Goal: Task Accomplishment & Management: Complete application form

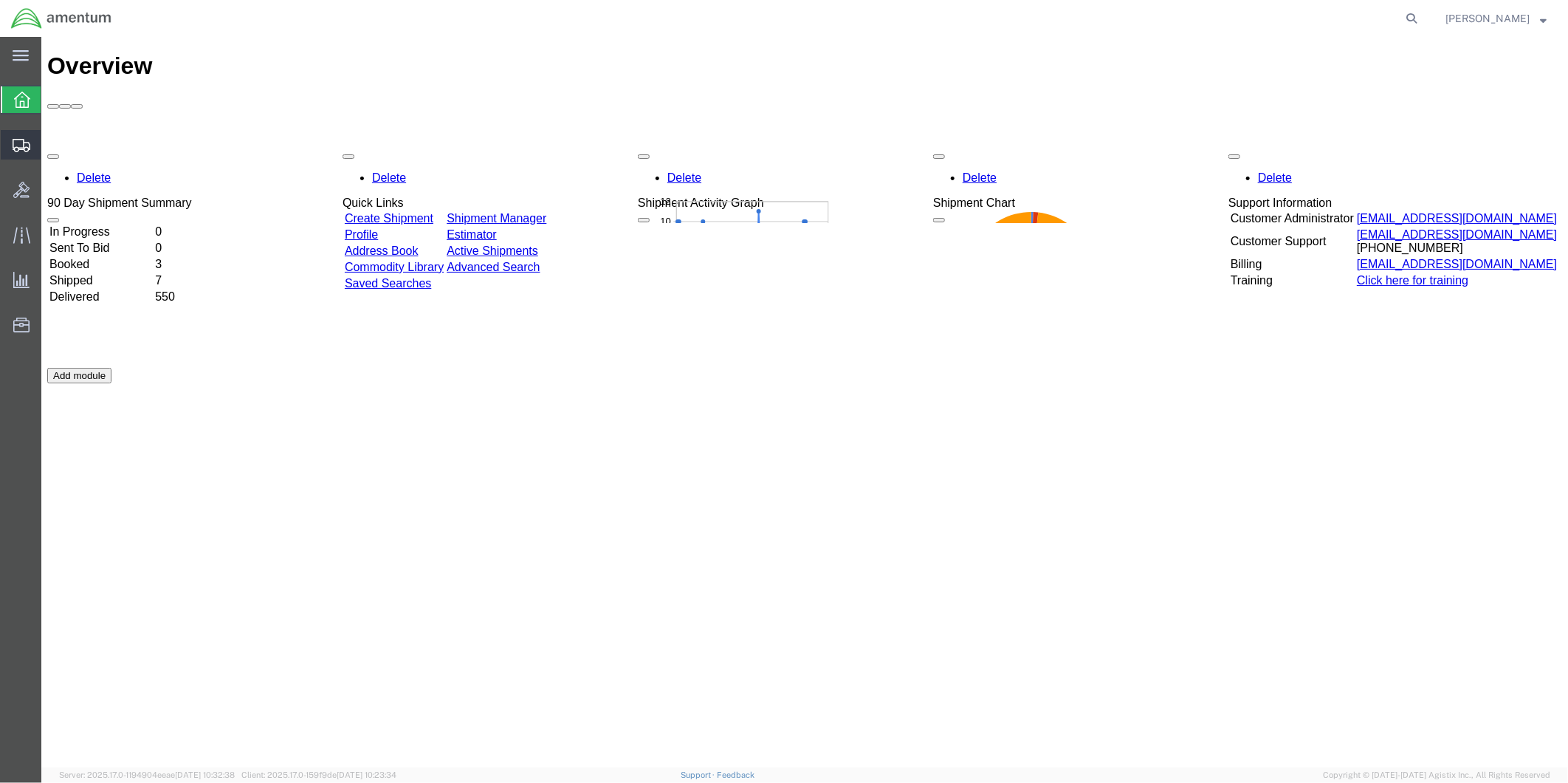
click at [0, 0] on span "Create from Template" at bounding box center [0, 0] width 0 height 0
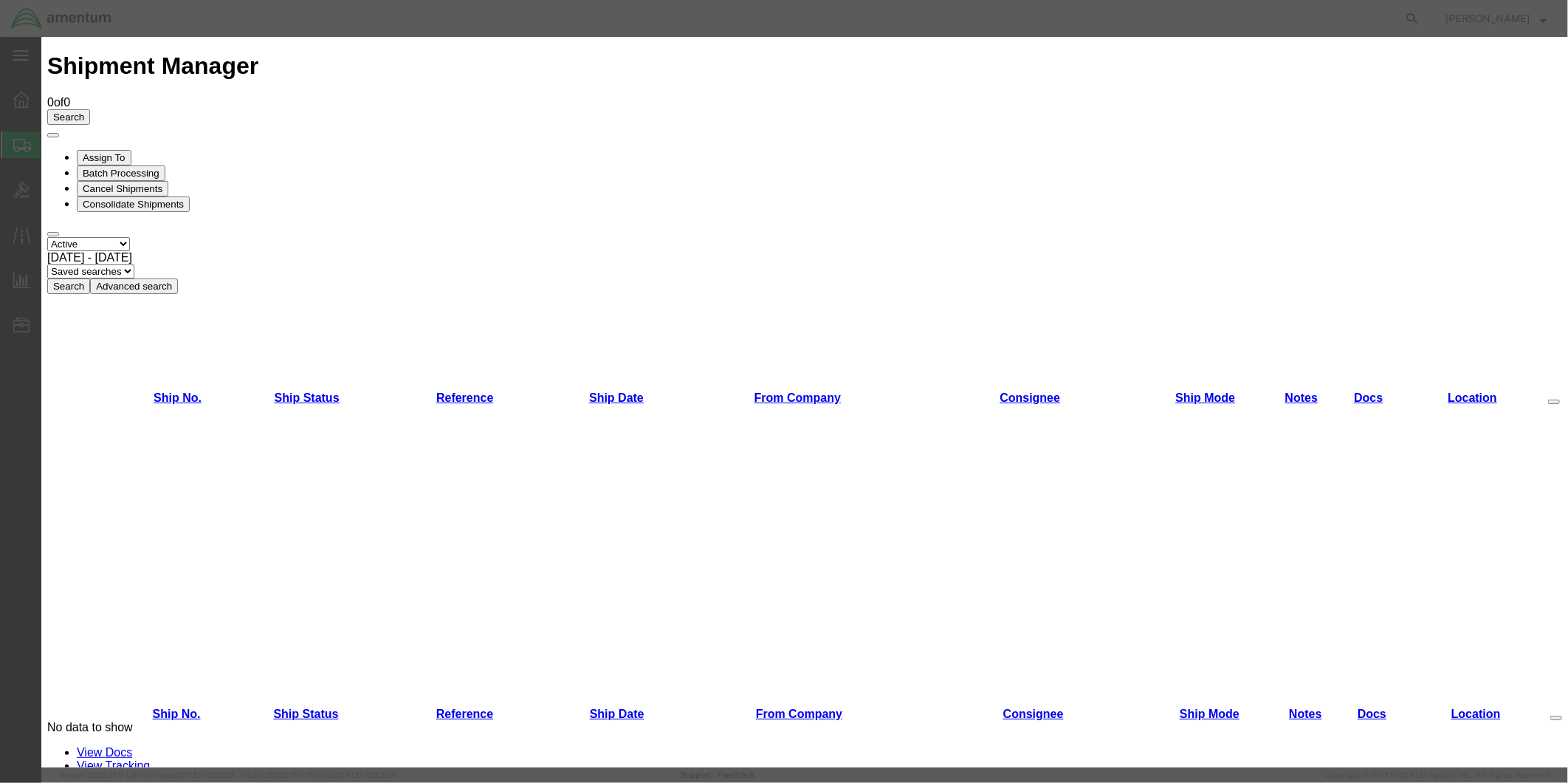
scroll to position [527, 0]
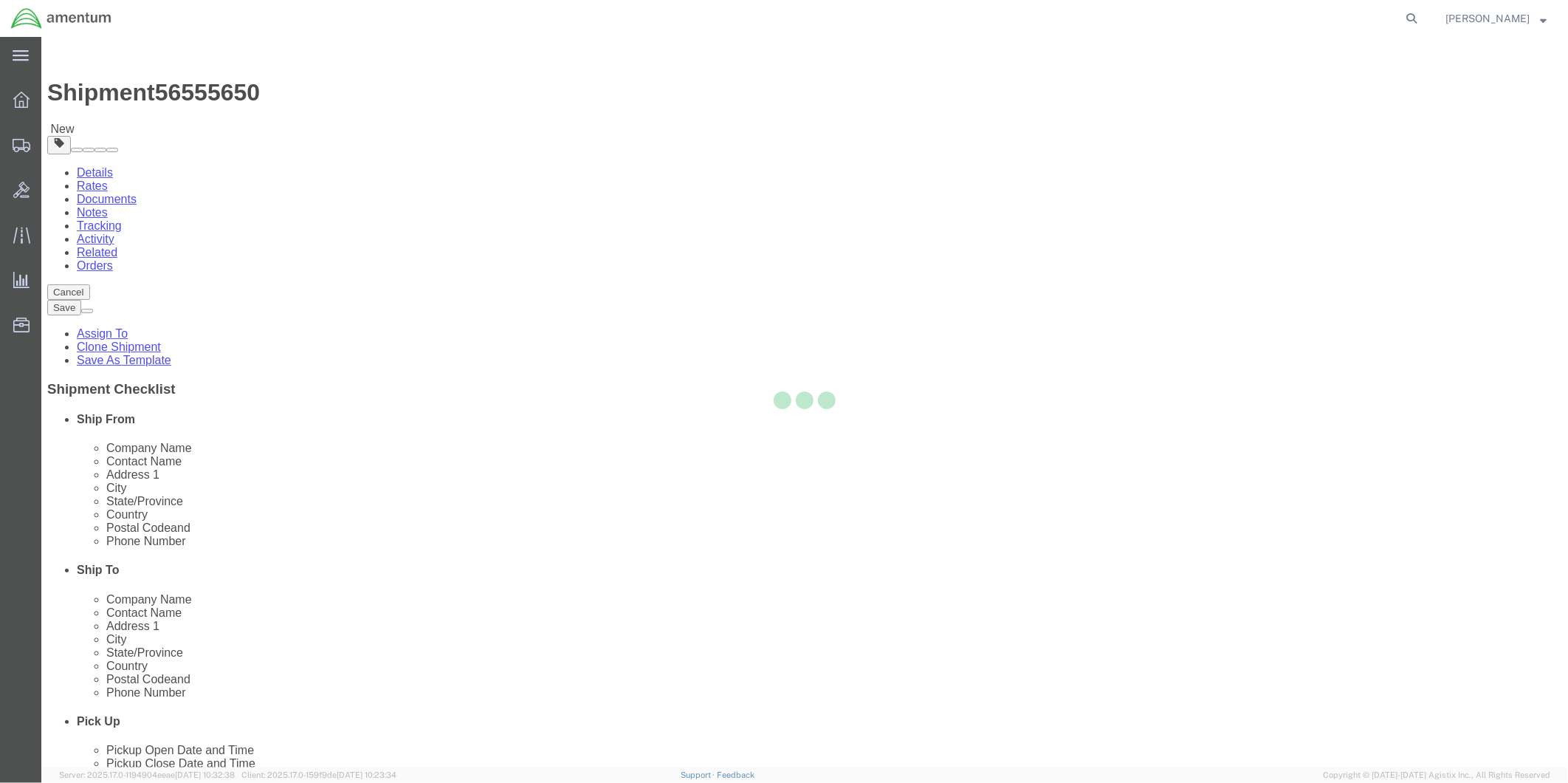
select select "49951"
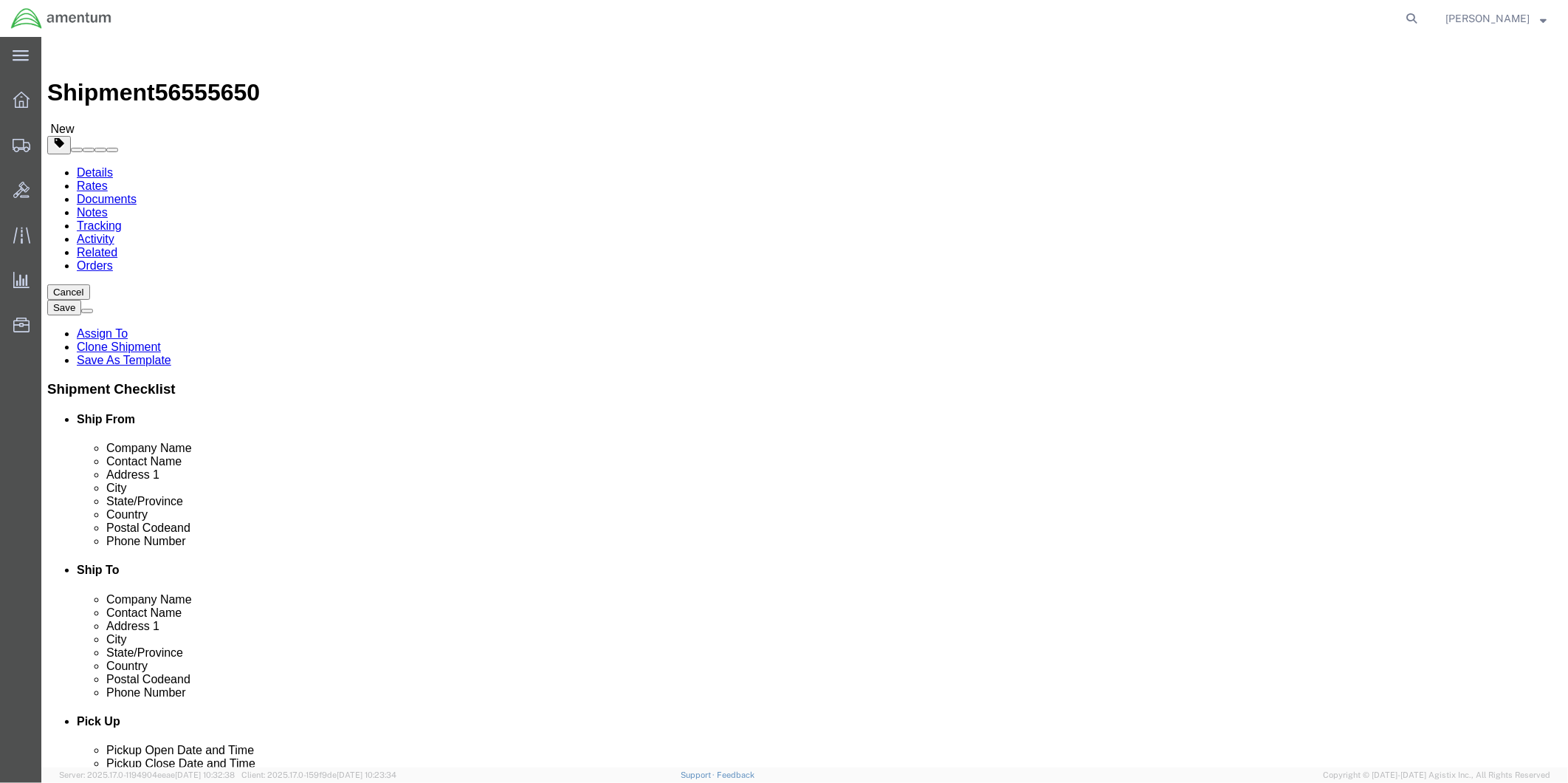
scroll to position [3200, 0]
select select "49950"
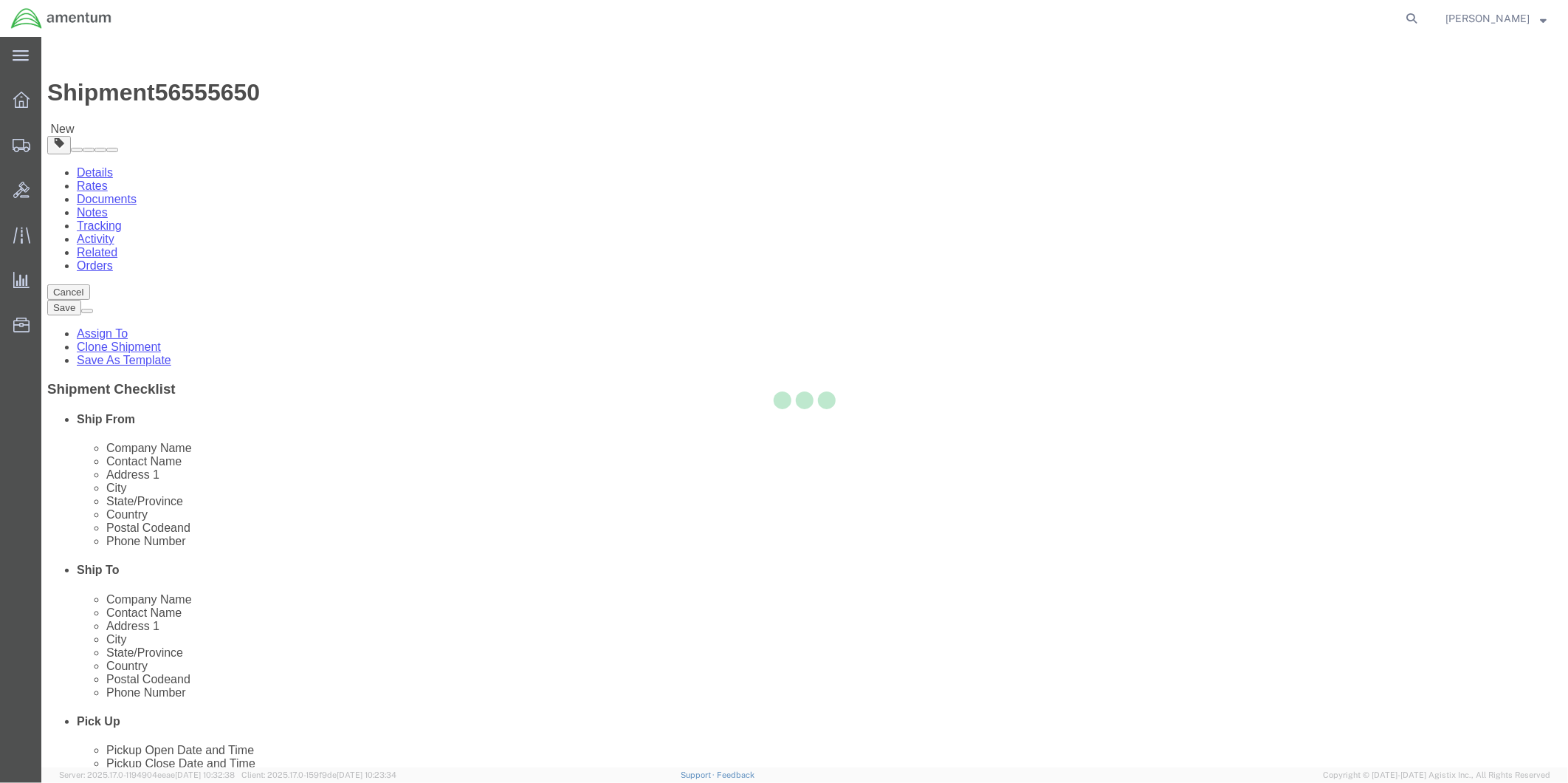
type input "Amentum Services, Inc"
type input "[PERSON_NAME]"
type input "[STREET_ADDRESS][PERSON_NAME]"
type input "[PERSON_NAME][GEOGRAPHIC_DATA]"
type input "Uvalde"
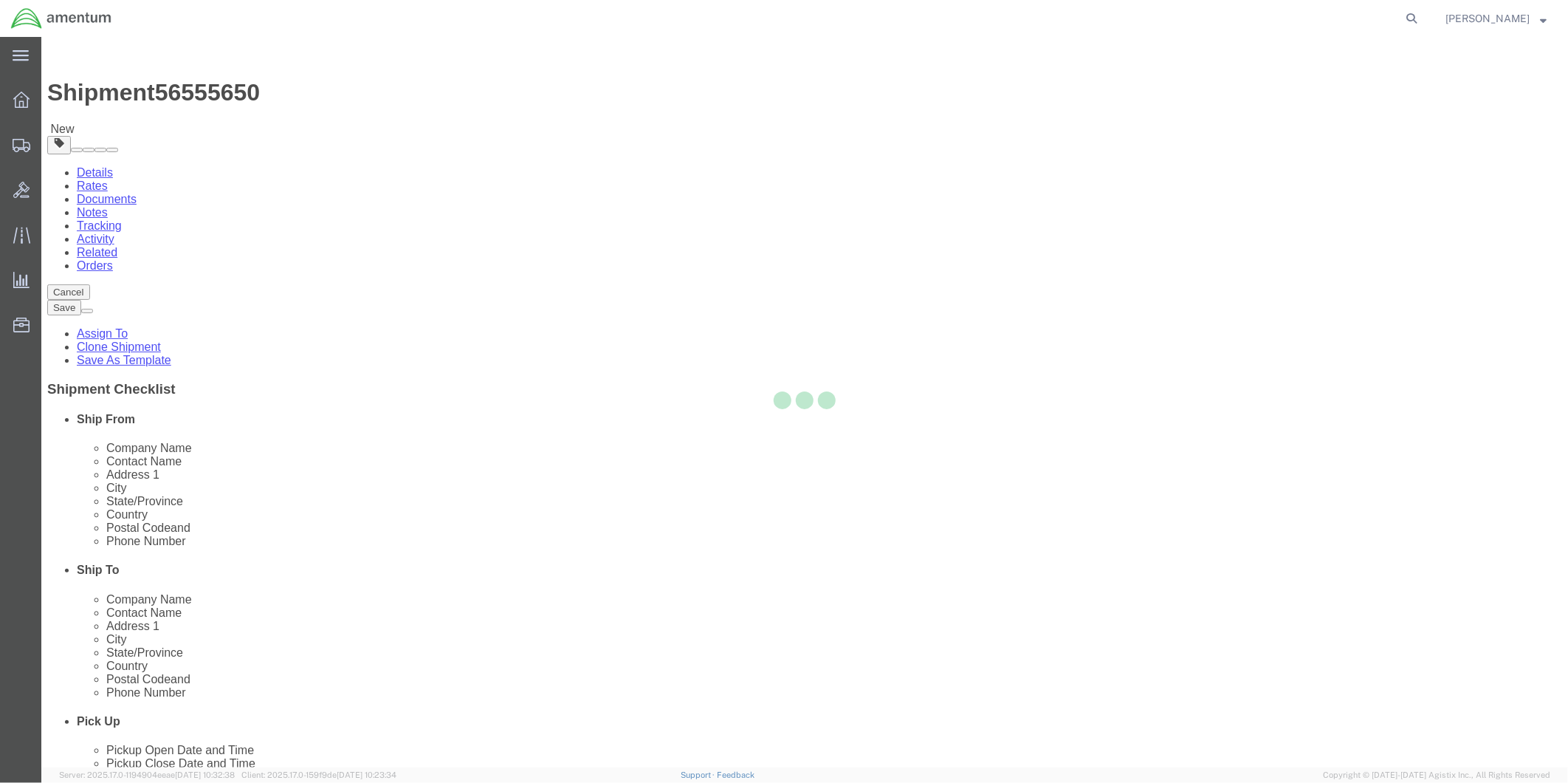
type input "78801"
type input "[PHONE_NUMBER]"
type input "[PERSON_NAME][EMAIL_ADDRESS][PERSON_NAME][DOMAIN_NAME]"
checkbox input "true"
select select "[GEOGRAPHIC_DATA]"
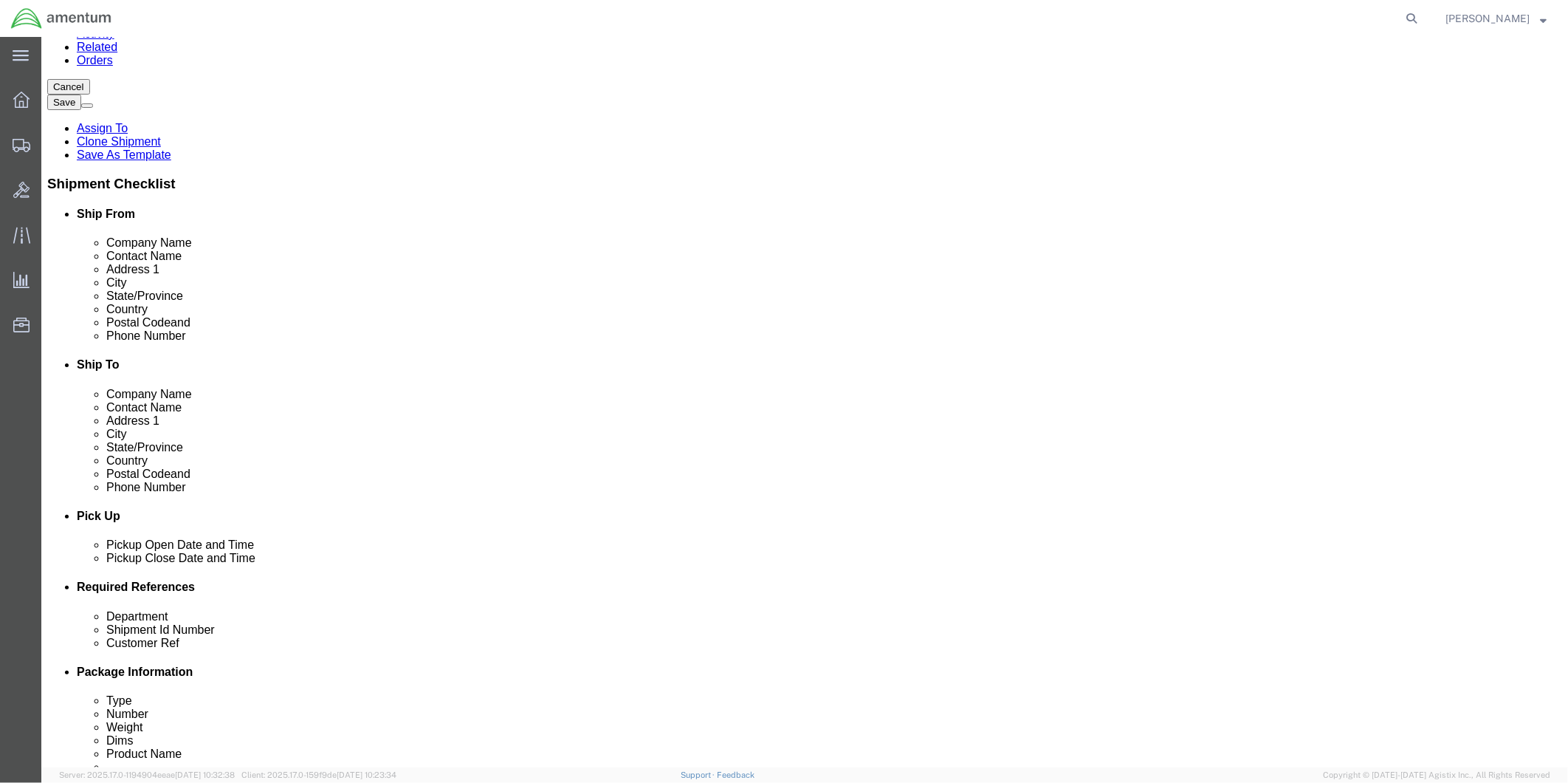
scroll to position [410, 0]
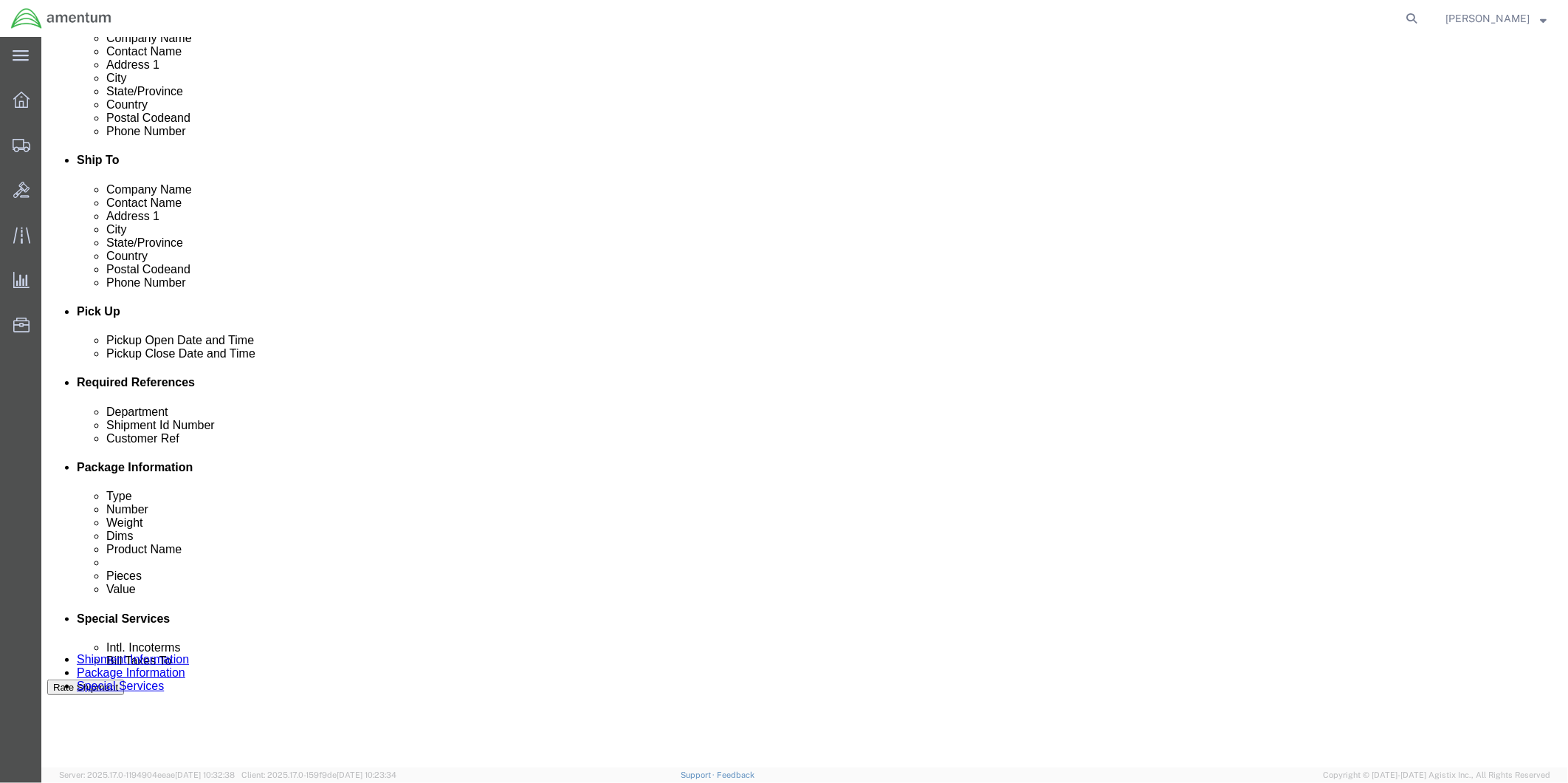
click div "[DATE] 5:30 PM"
type input "5:30 PM"
click div "Close Time 5:30 PM [DATE] 5:30 PM - [DATE] 5:30 PM Cancel Apply"
click button "Apply"
click div
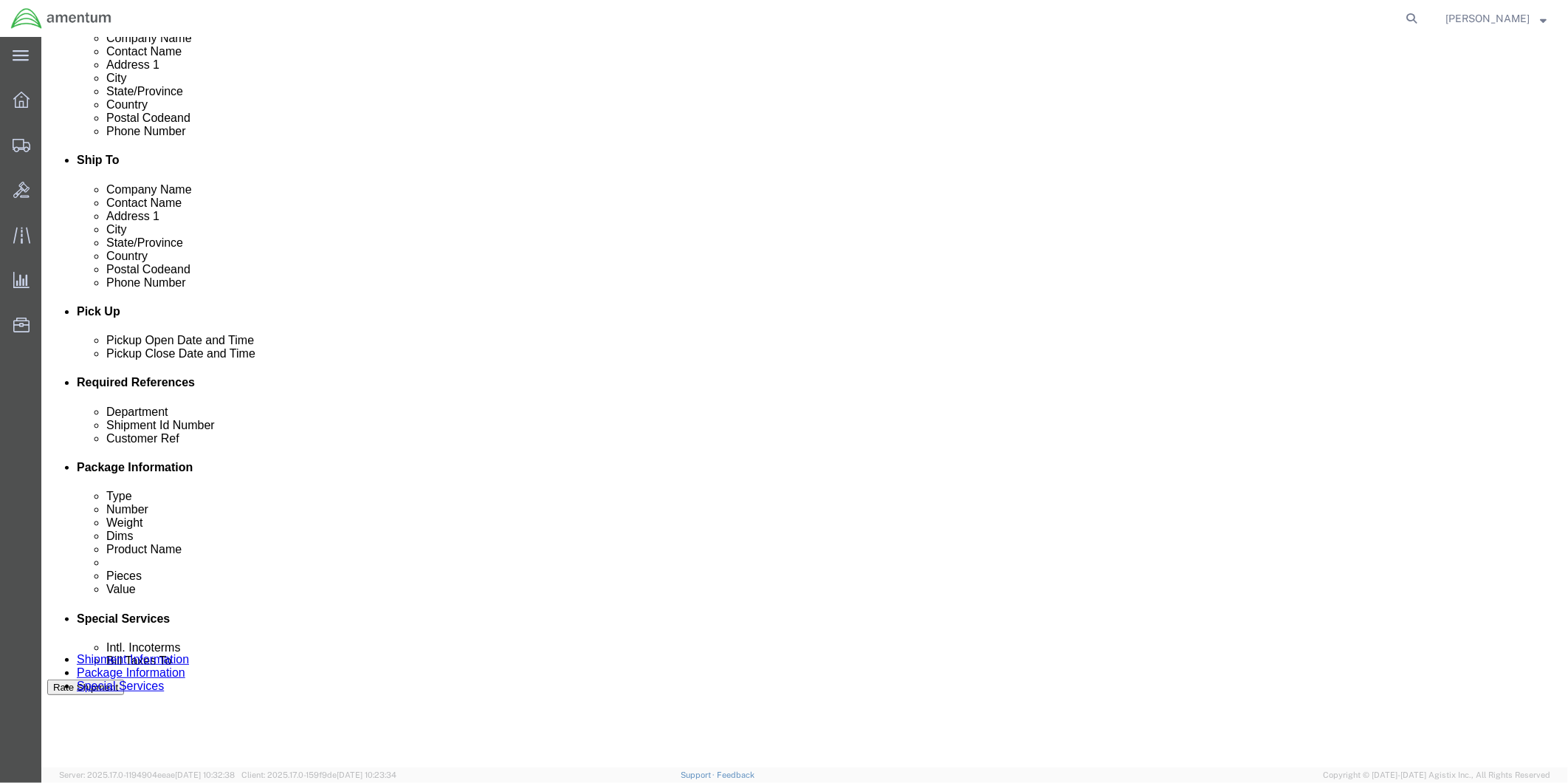
click input "6:30 PM"
type input "9:00 AM"
click button "Apply"
click div
type input "4:00 PM"
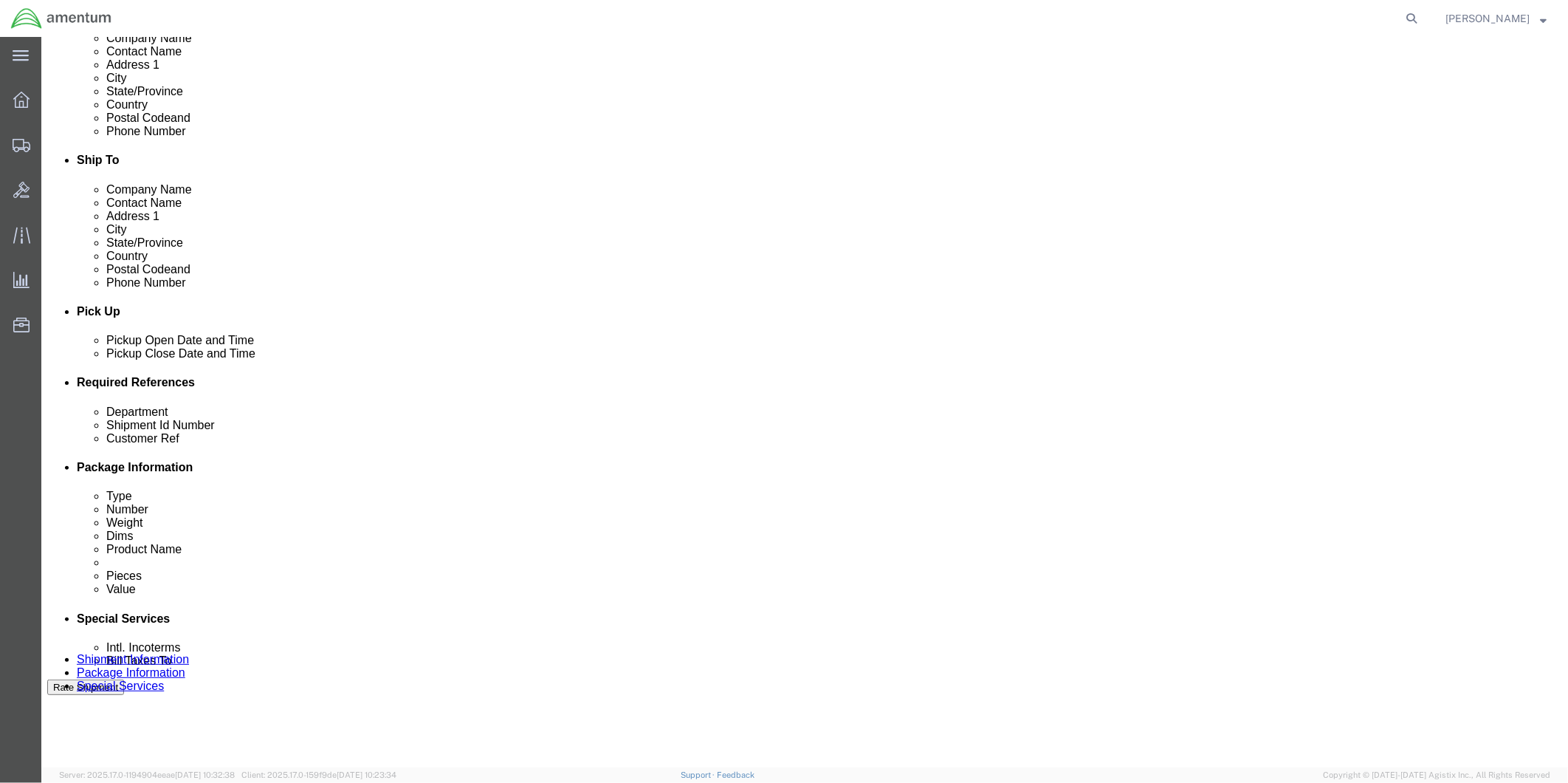
click button "Apply"
click input "text"
type input "95180"
click input "text"
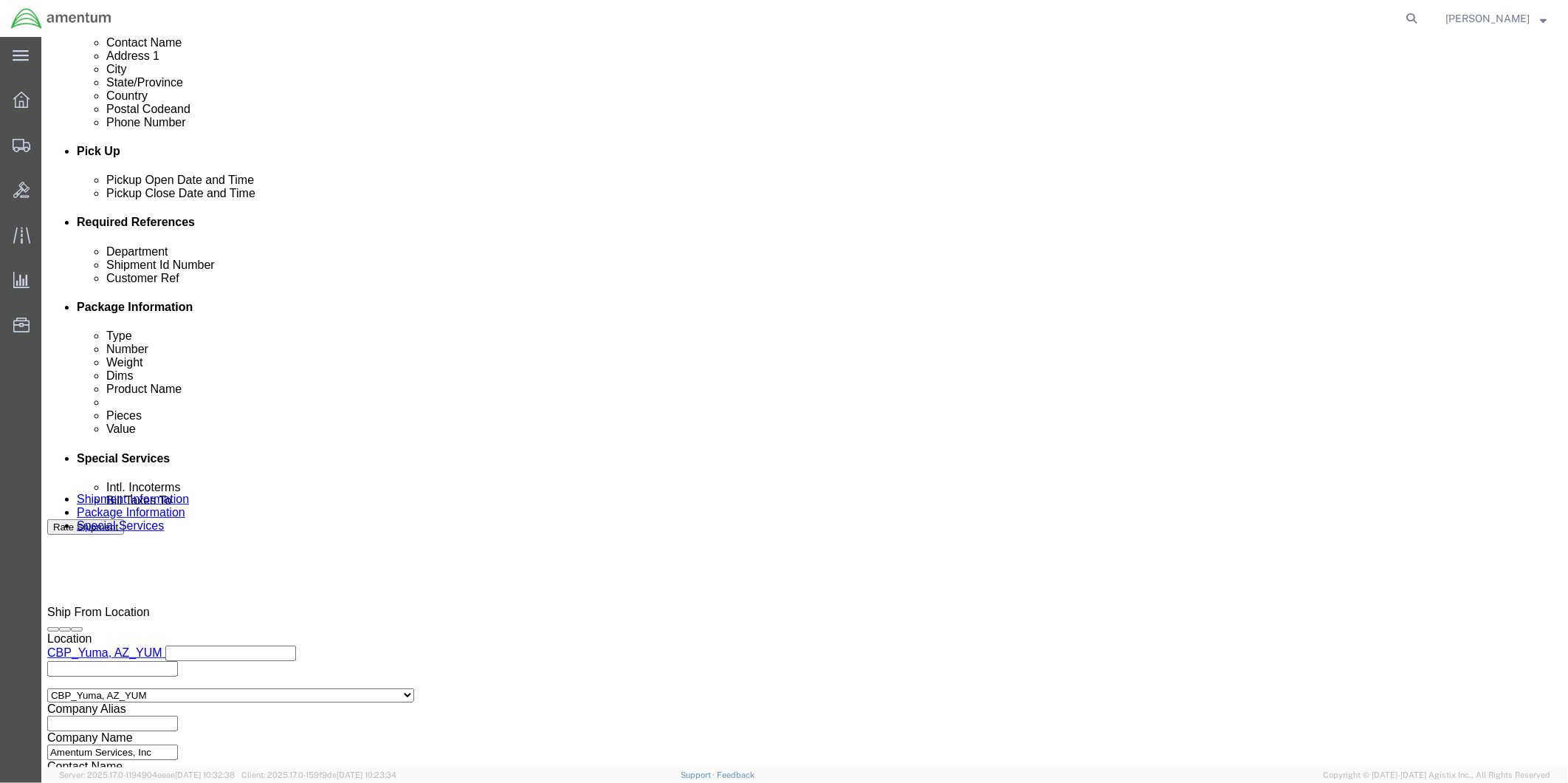
scroll to position [571, 0]
type input "95180"
click button "Continue"
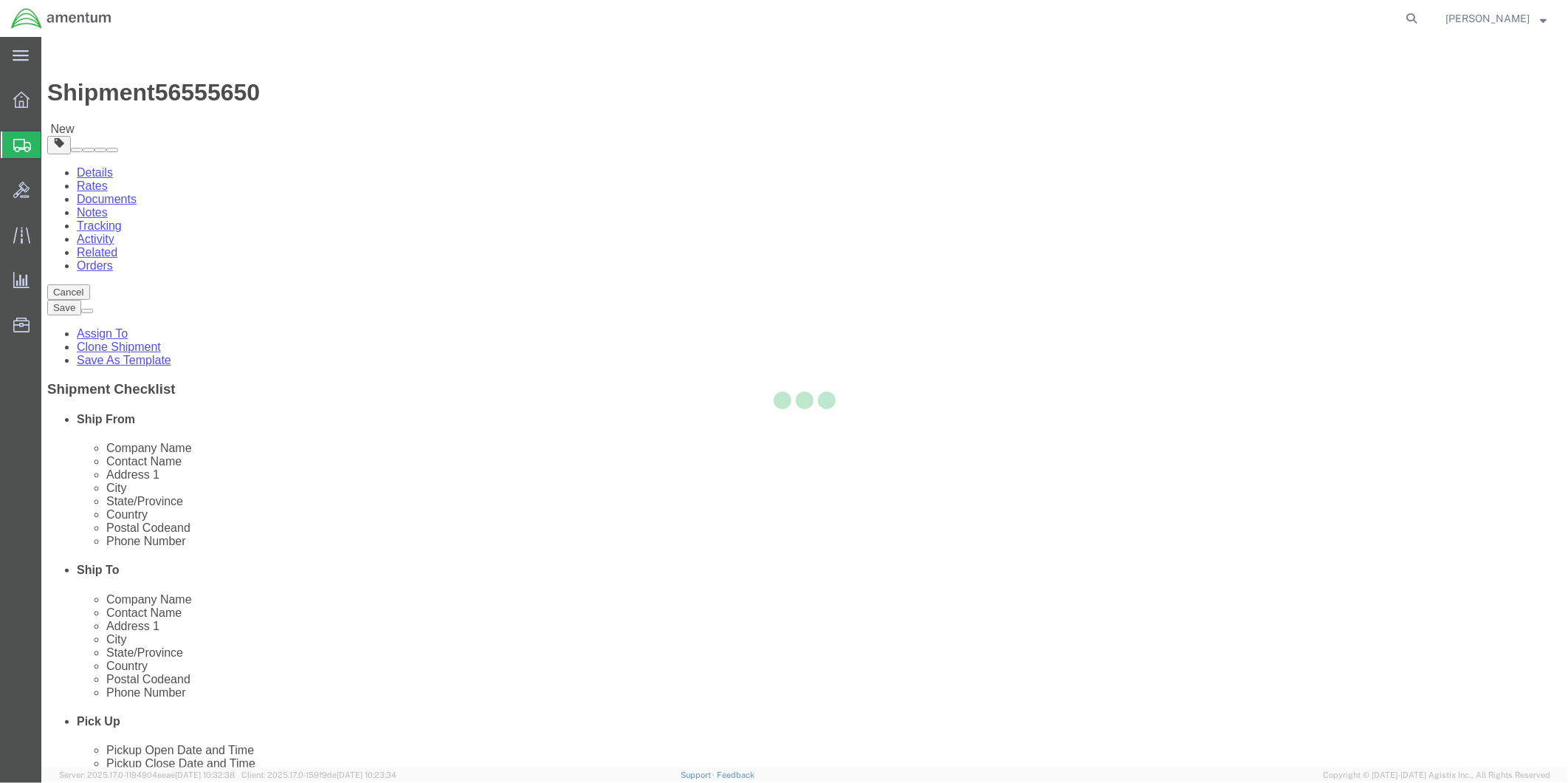
select select "CBOX"
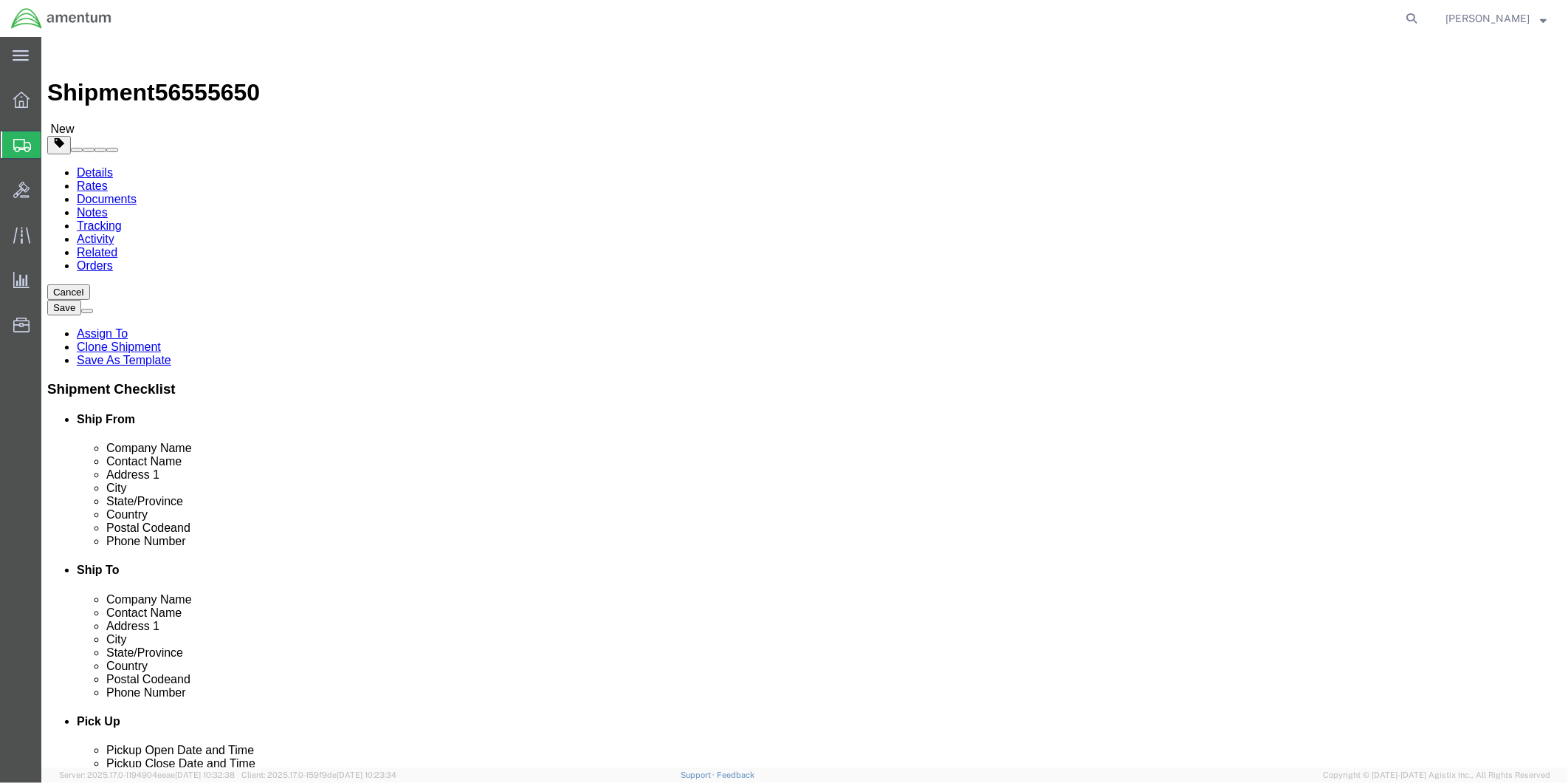
click input "text"
type input "8"
type input "6"
drag, startPoint x: 254, startPoint y: 347, endPoint x: 213, endPoint y: 338, distance: 42.0
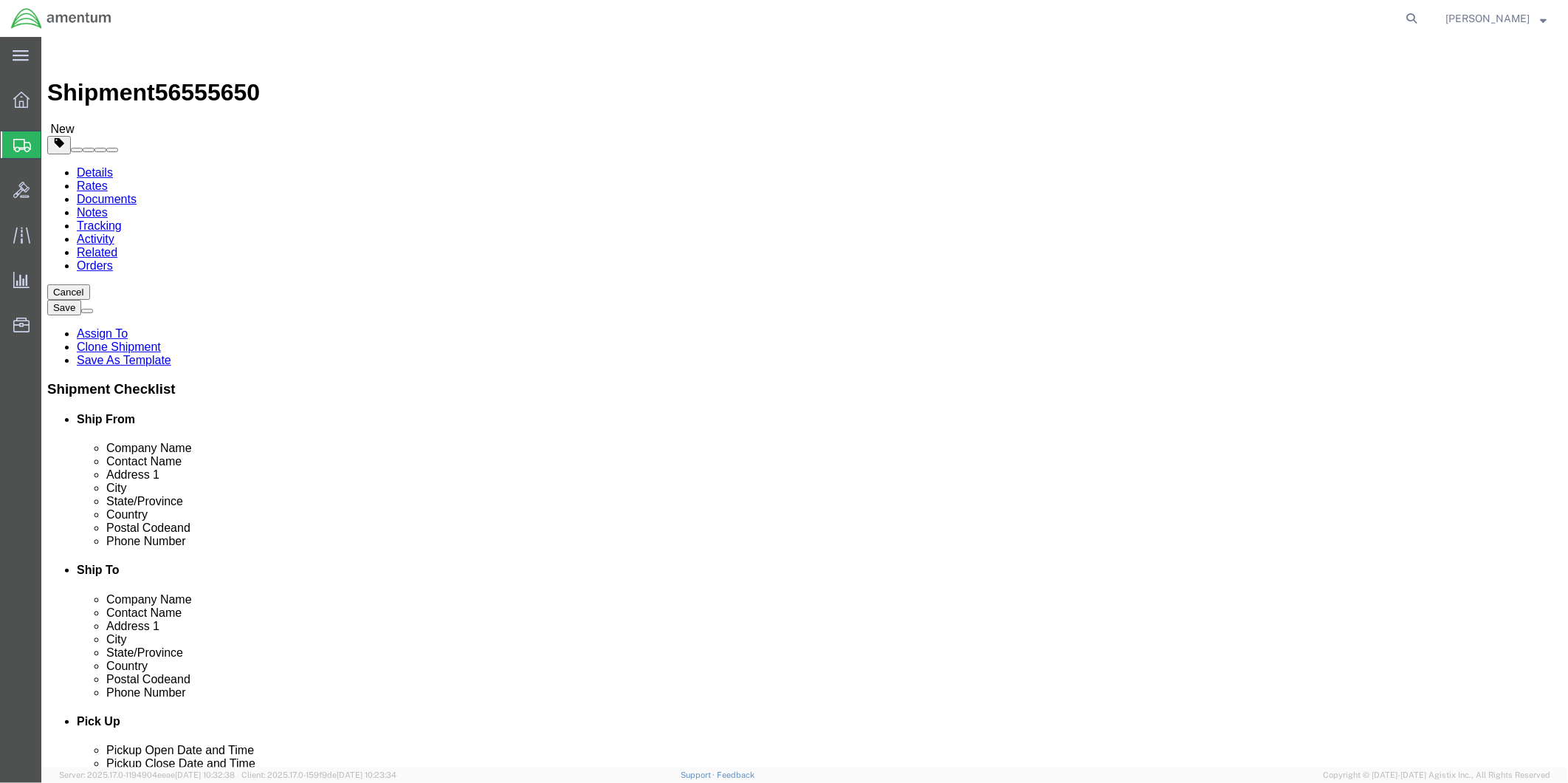
click div "Weight 0.00 Select kgs lbs Ship. t°"
type input "1"
click link "Add Content"
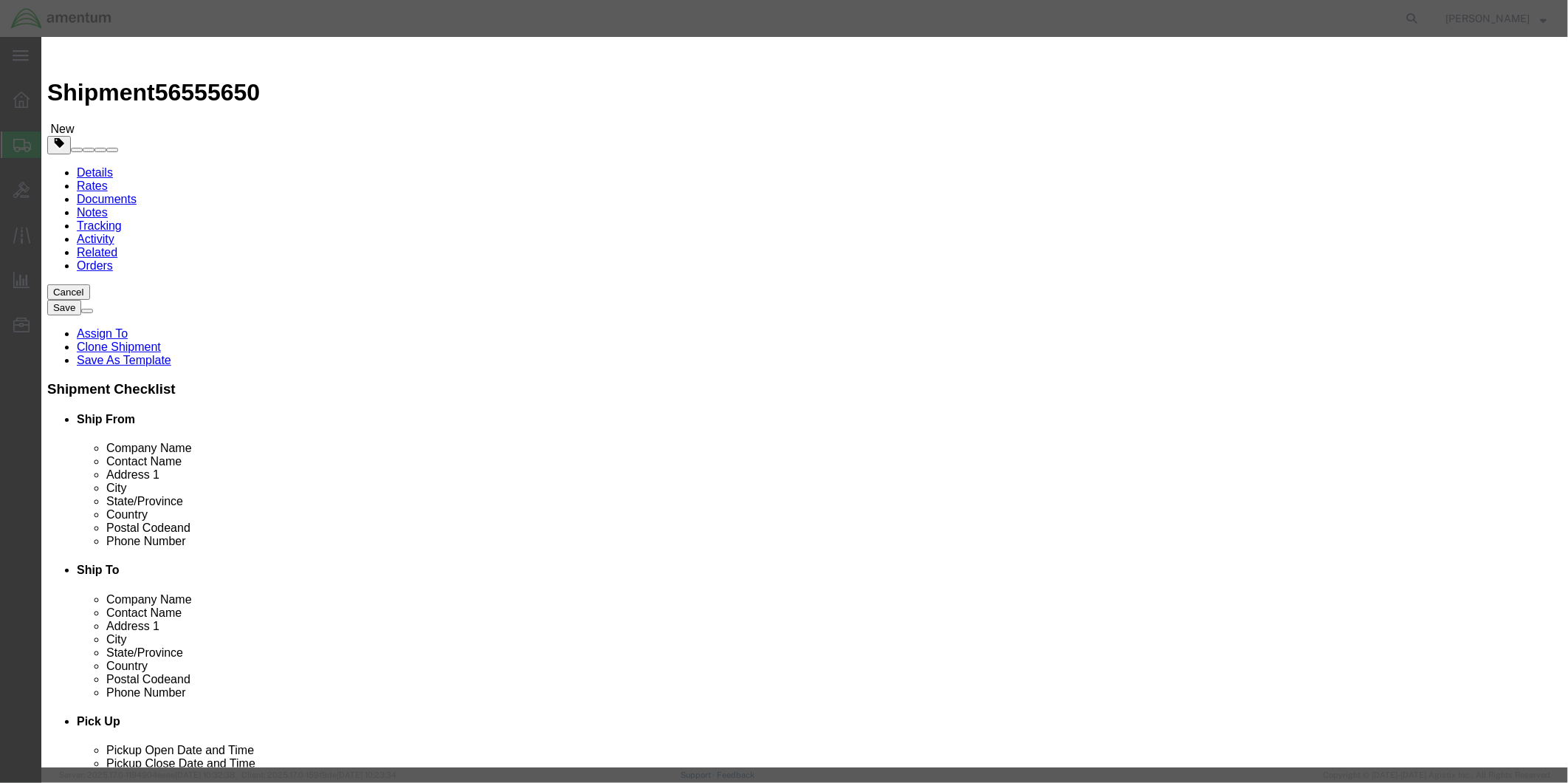
click input "text"
type input "FACET"
click div "Commodity library Product Name FACET FACET Pieces 0 Select Bag Barrels 100Board…"
drag, startPoint x: 530, startPoint y: 146, endPoint x: 502, endPoint y: 138, distance: 29.1
click div "0"
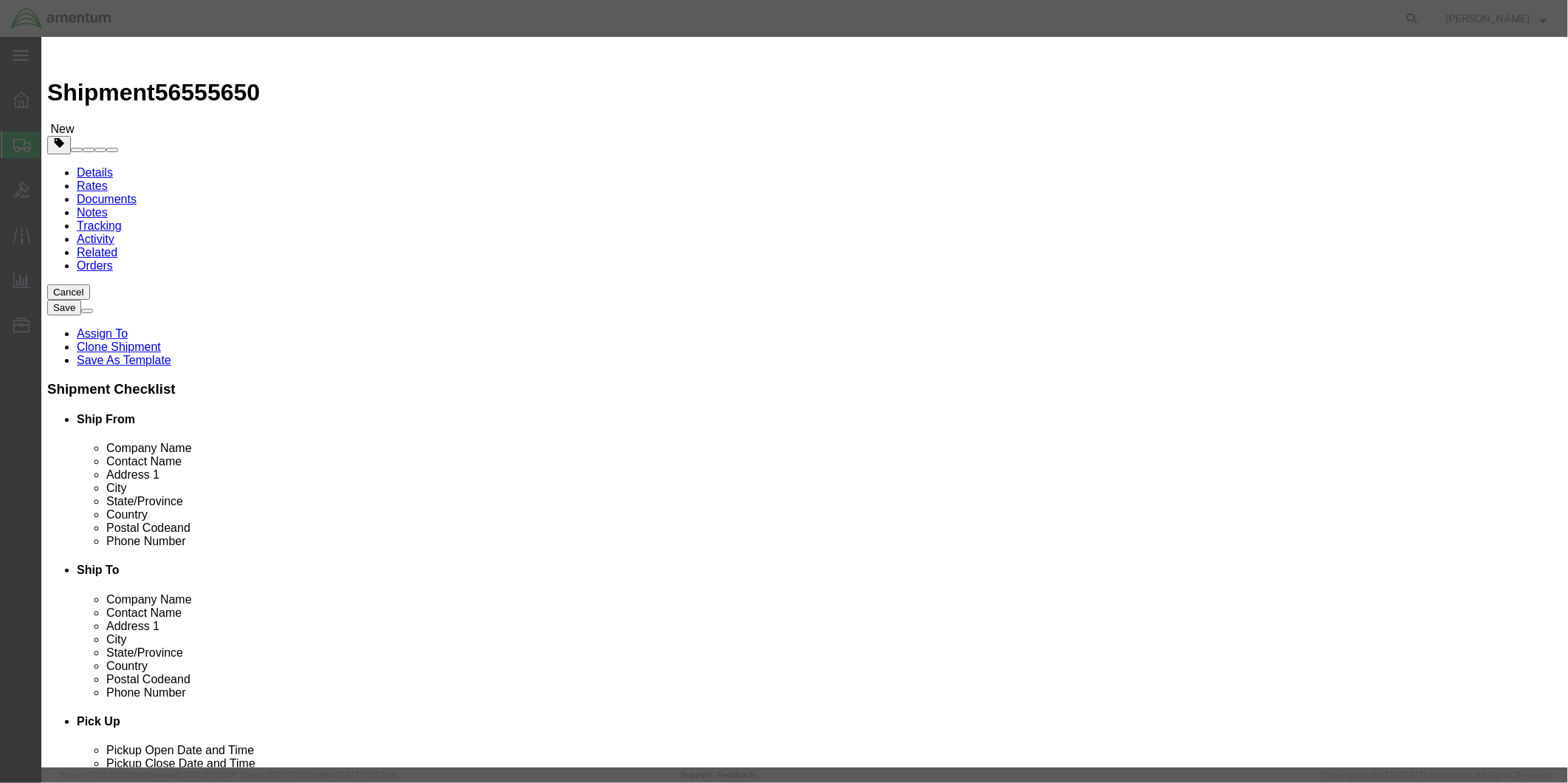
type input "1"
click input "text"
type input "404.50"
click textarea
type textarea "FACET"
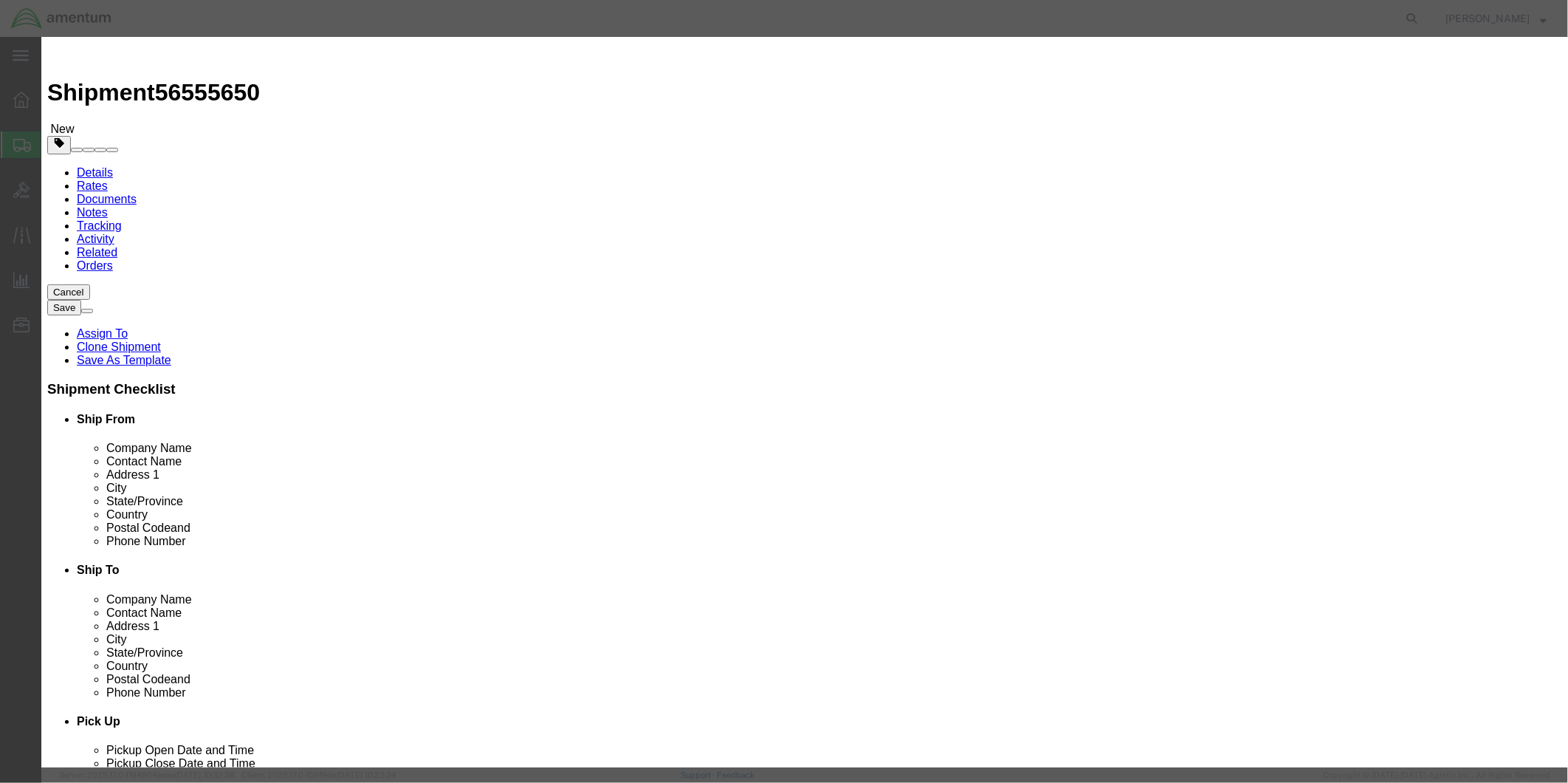
click div "Commodity library"
click button "Save & Close"
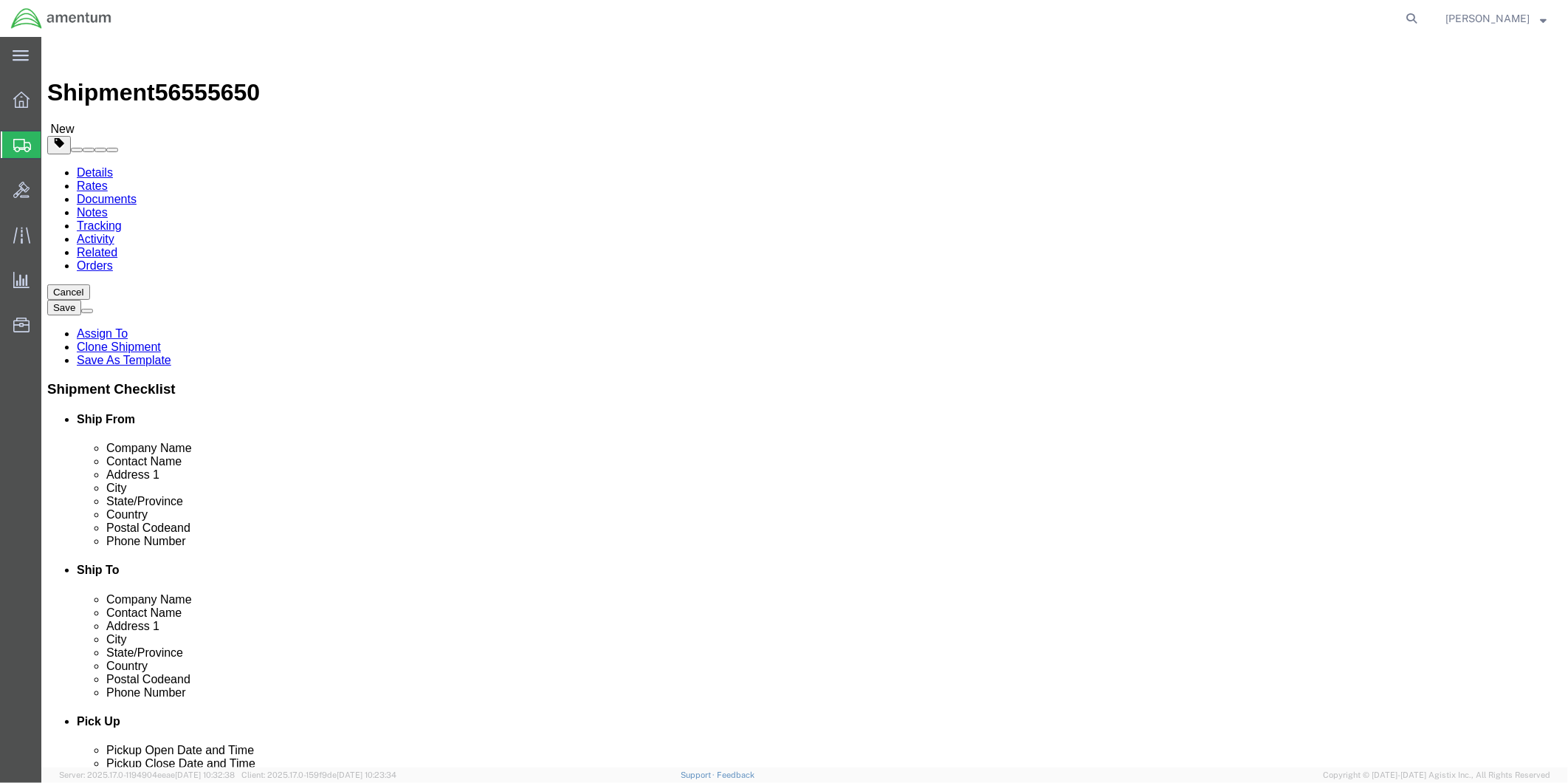
click button "Rate Shipment"
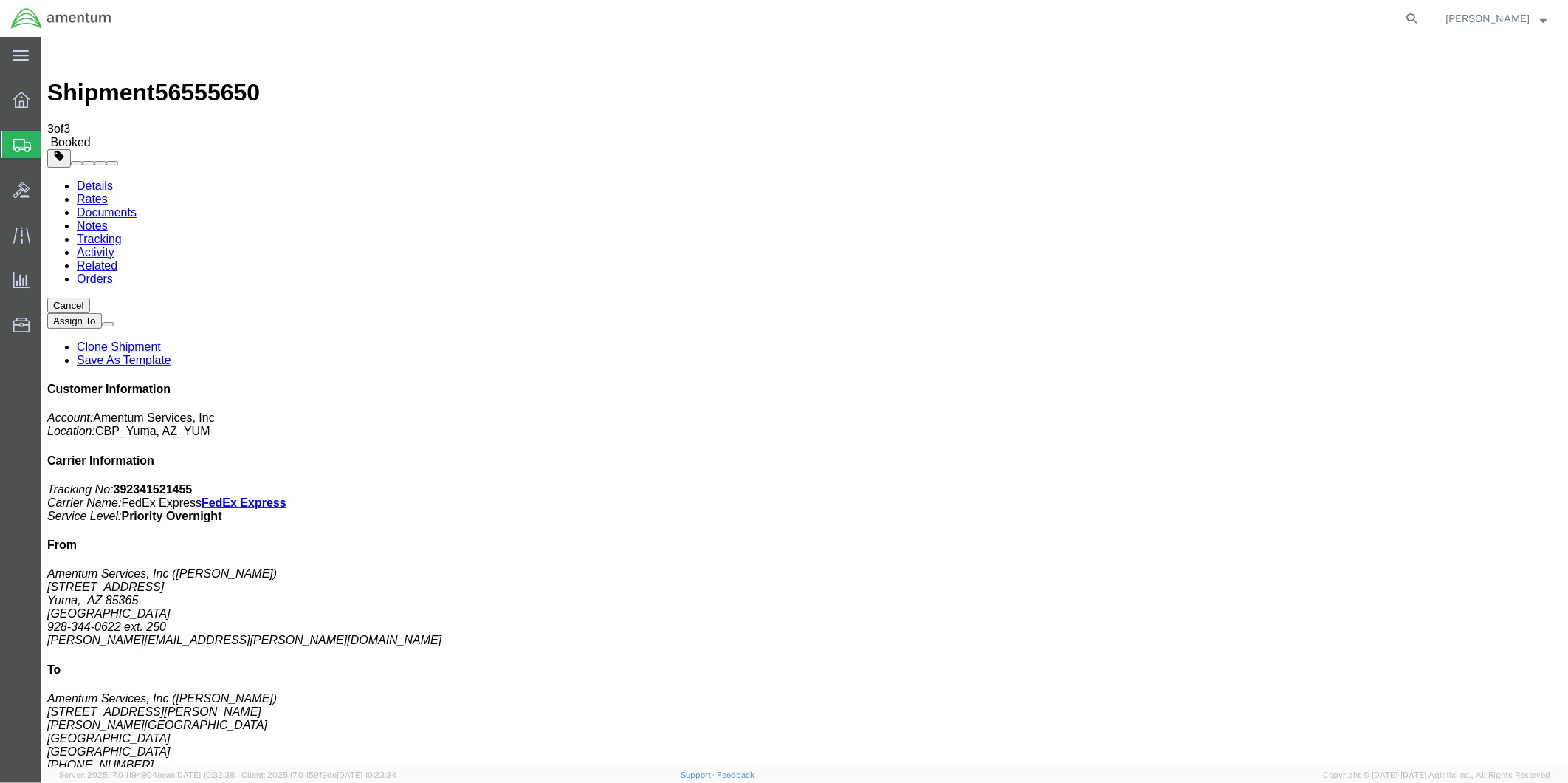
drag, startPoint x: 698, startPoint y: 265, endPoint x: 954, endPoint y: 313, distance: 260.5
drag, startPoint x: 721, startPoint y: 175, endPoint x: 801, endPoint y: 180, distance: 80.2
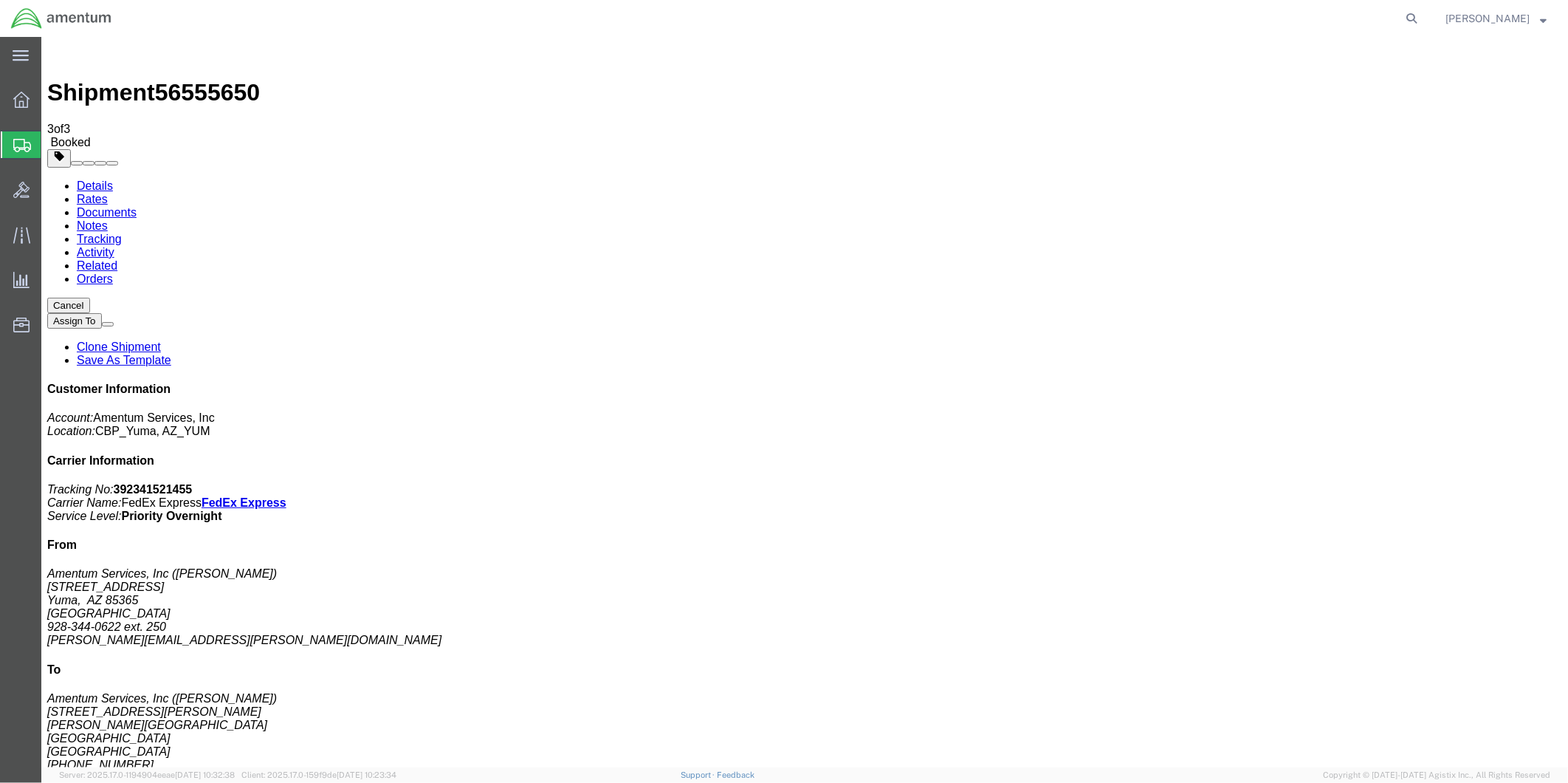
drag, startPoint x: 687, startPoint y: 174, endPoint x: 789, endPoint y: 180, distance: 102.2
drag, startPoint x: 739, startPoint y: 259, endPoint x: 650, endPoint y: 260, distance: 89.0
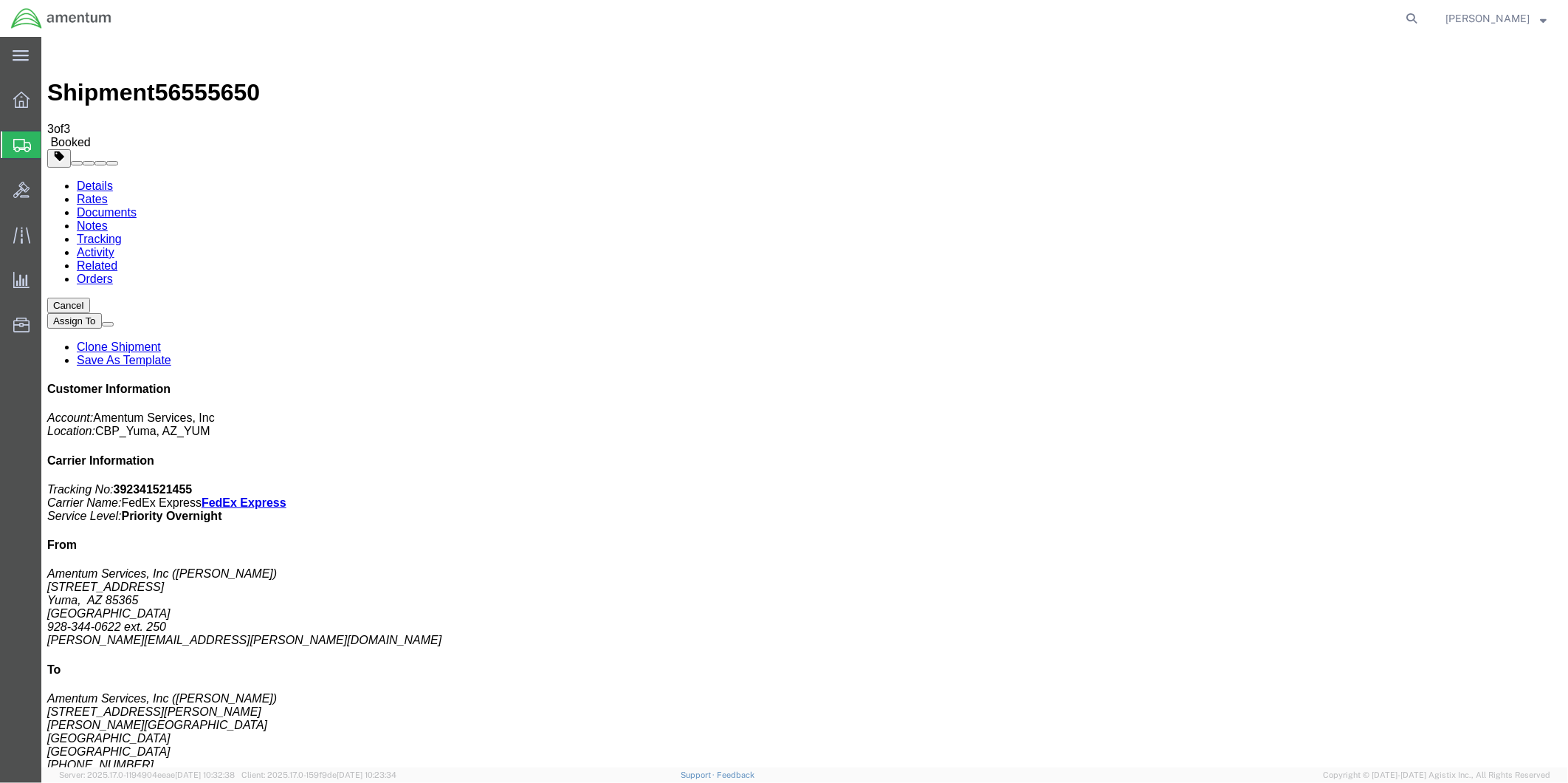
drag, startPoint x: 743, startPoint y: 260, endPoint x: 606, endPoint y: 259, distance: 137.0
copy td "Tracking No.: 392341521455"
click at [89, 179] on link "Details" at bounding box center [94, 185] width 36 height 13
click link "Schedule pickup request"
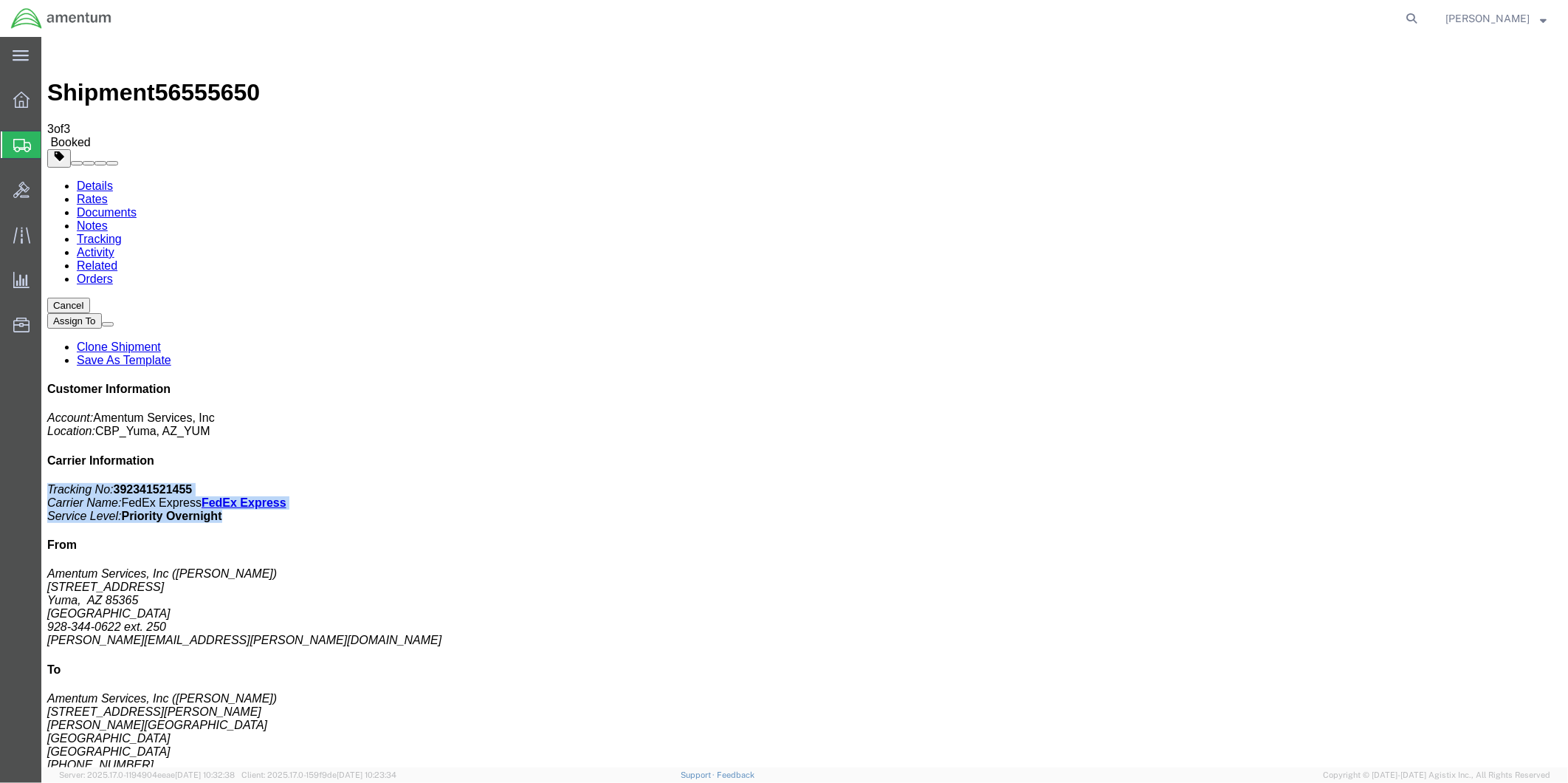
drag, startPoint x: 1246, startPoint y: 191, endPoint x: 1405, endPoint y: 222, distance: 162.0
click div "Customer Information Account: Amentum Services, Inc Location: CBP_Yuma, [GEOGRA…"
drag, startPoint x: 1405, startPoint y: 222, endPoint x: 1347, endPoint y: 203, distance: 61.0
copy p "Tracking No: 392341521455 Carrier Name: FedEx Express FedEx Express Service Lev…"
